Goal: Find specific page/section: Find specific page/section

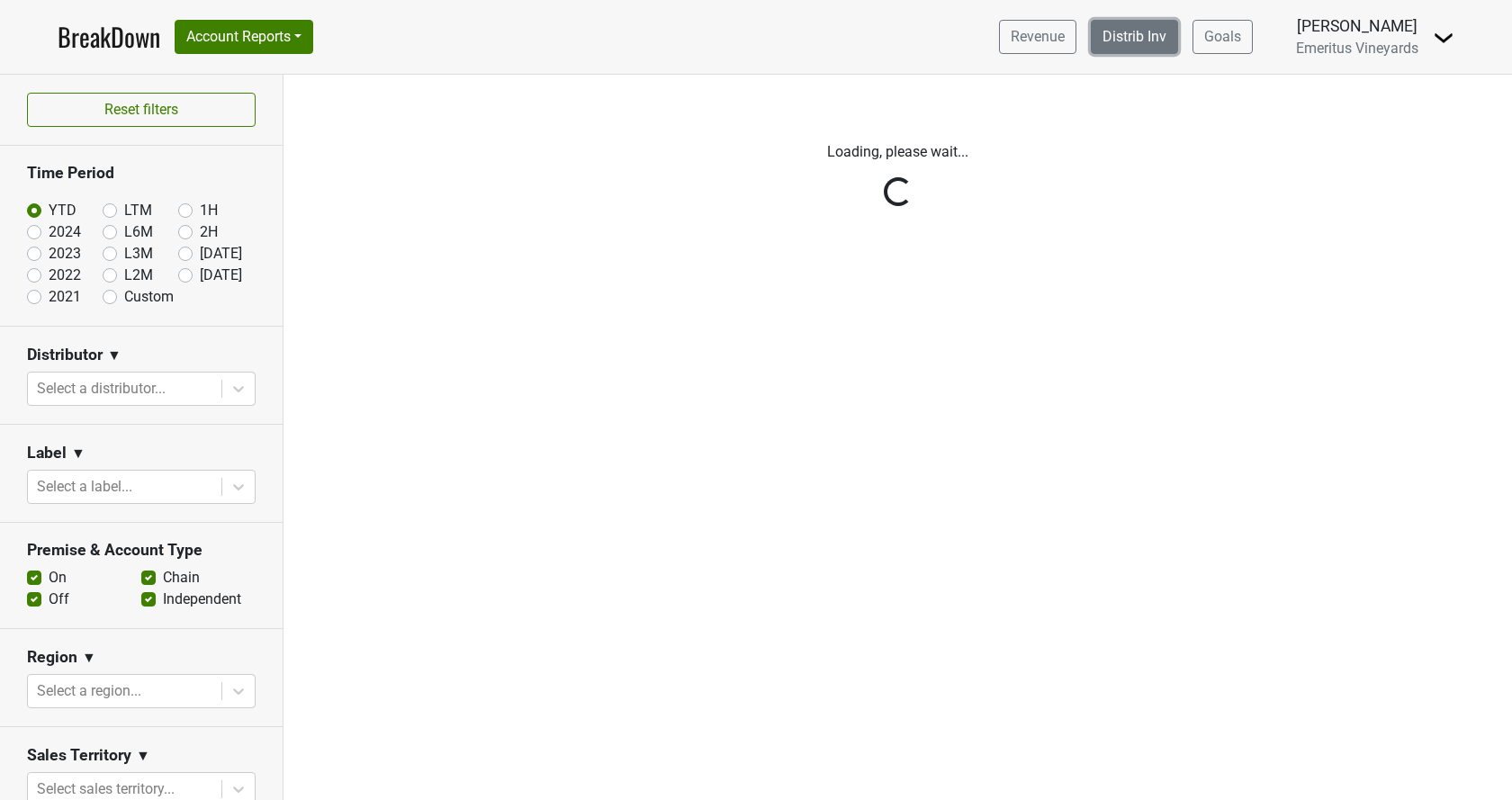
click at [1152, 33] on link "Distrib Inv" at bounding box center [1134, 37] width 87 height 34
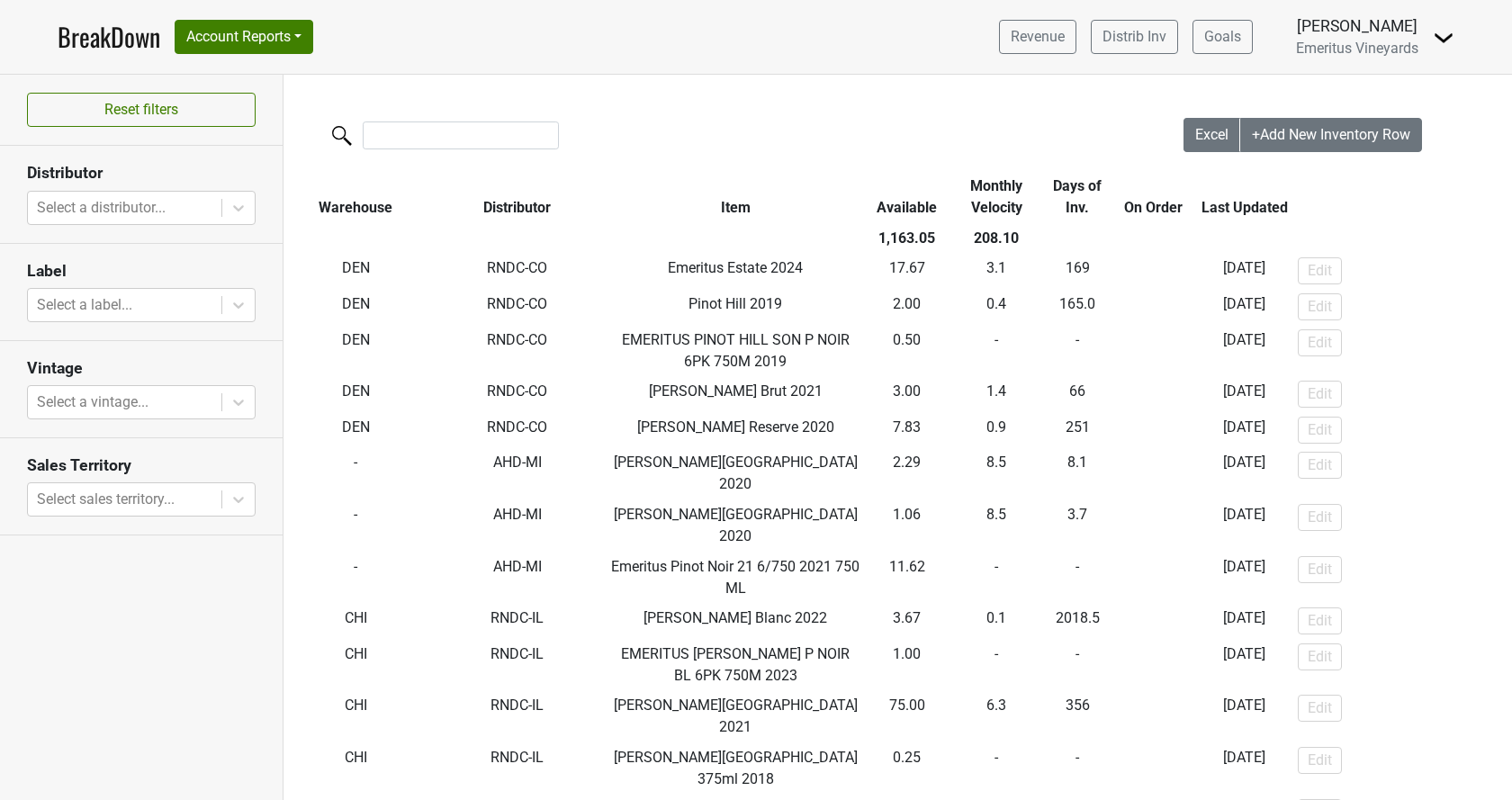
click at [62, 184] on section "Distributor Select a distributor..." at bounding box center [141, 195] width 282 height 97
click at [68, 202] on div at bounding box center [124, 207] width 175 height 25
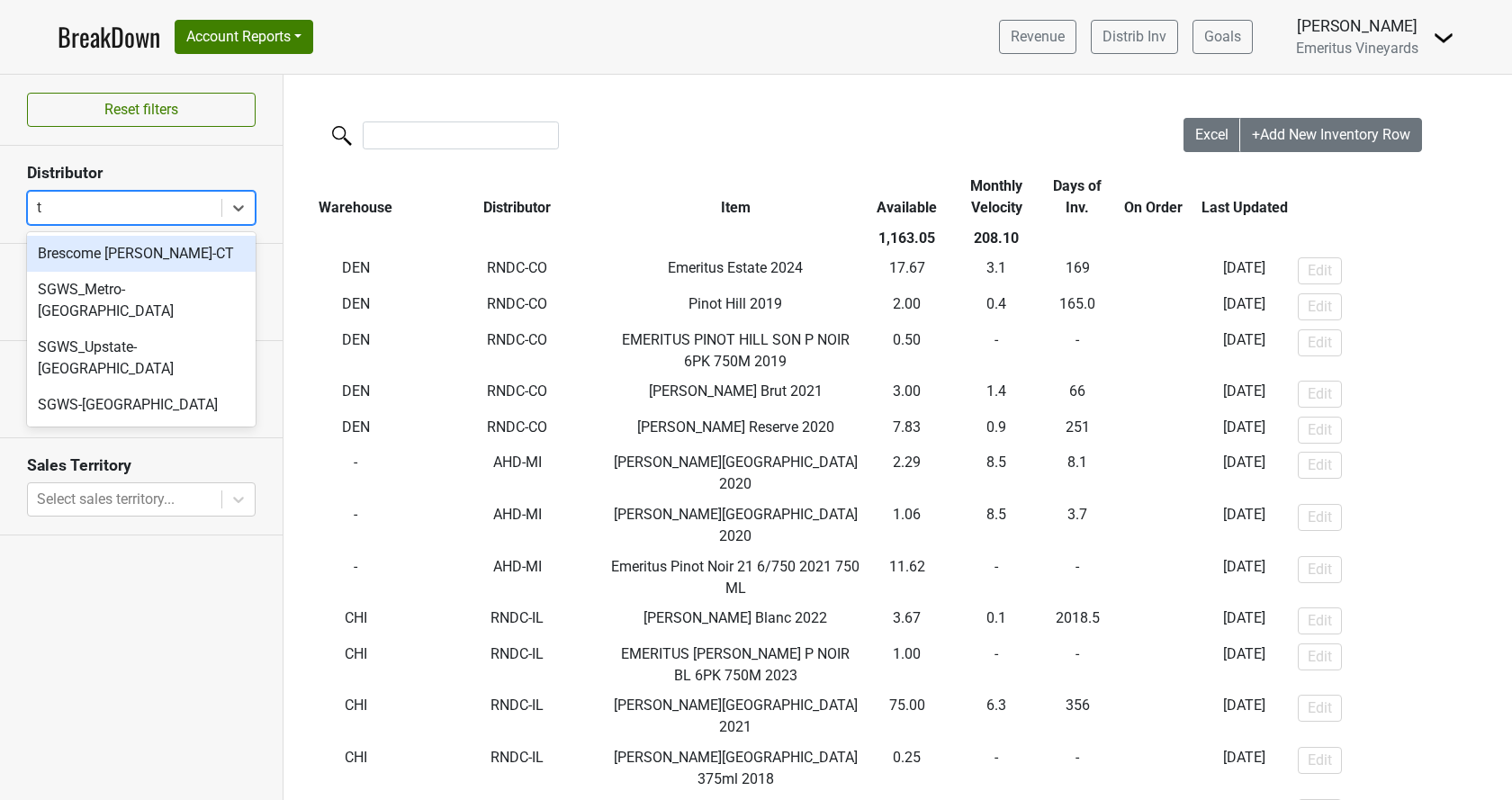
type input "tx"
click at [74, 240] on div "SGWS-TX" at bounding box center [141, 253] width 229 height 36
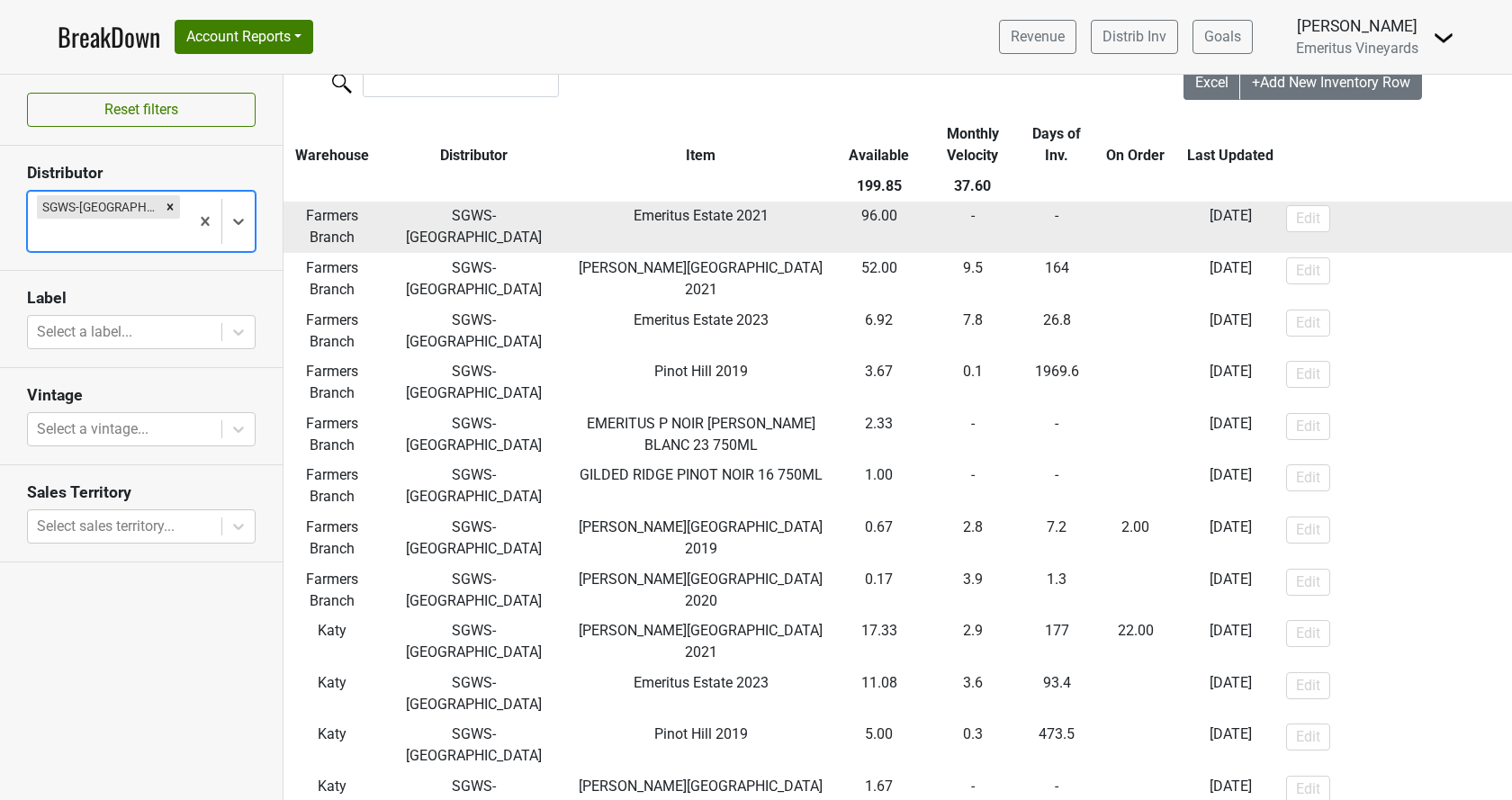
scroll to position [102, 0]
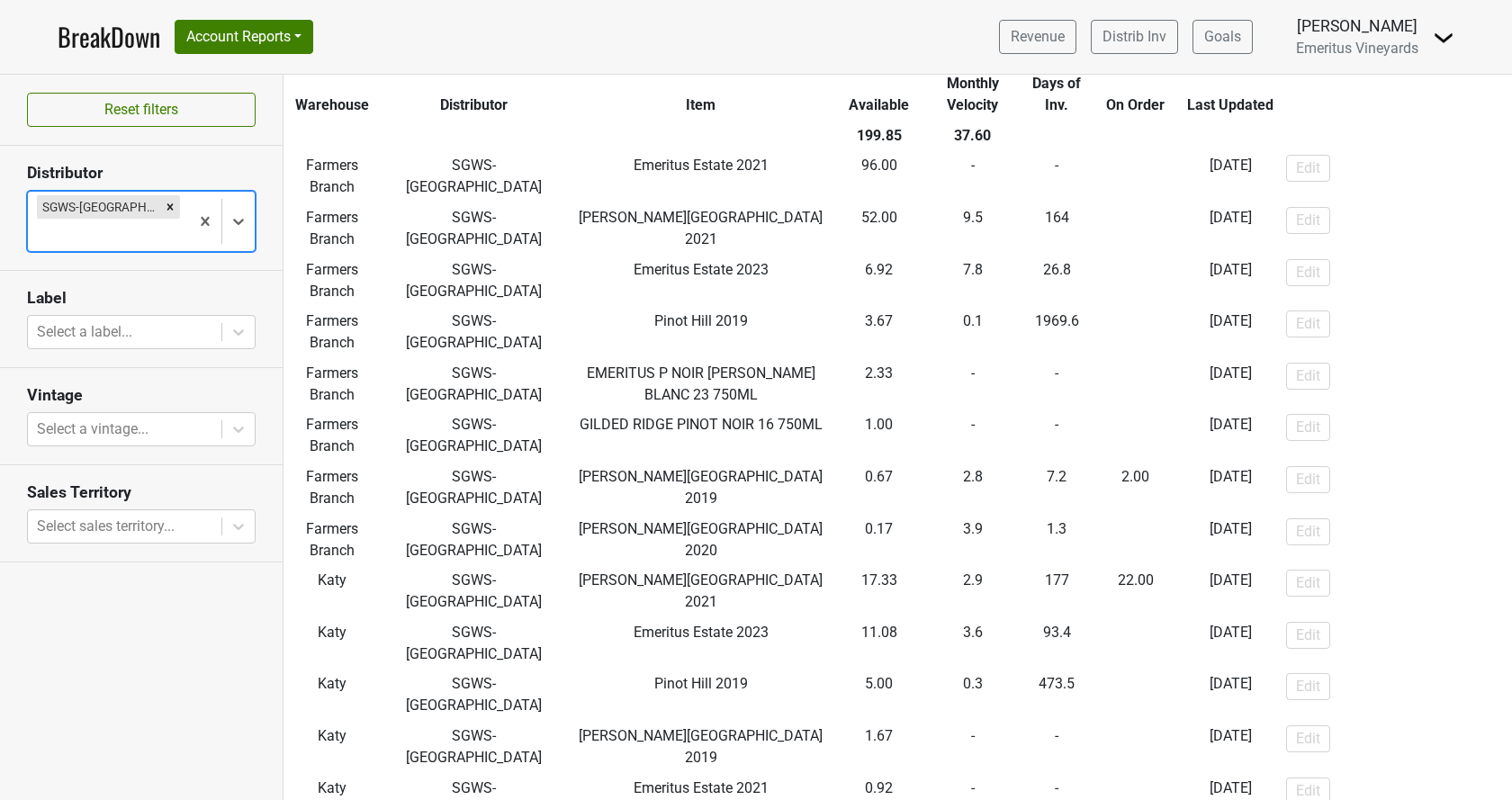
click at [98, 42] on link "BreakDown" at bounding box center [108, 37] width 102 height 38
